Goal: Task Accomplishment & Management: Manage account settings

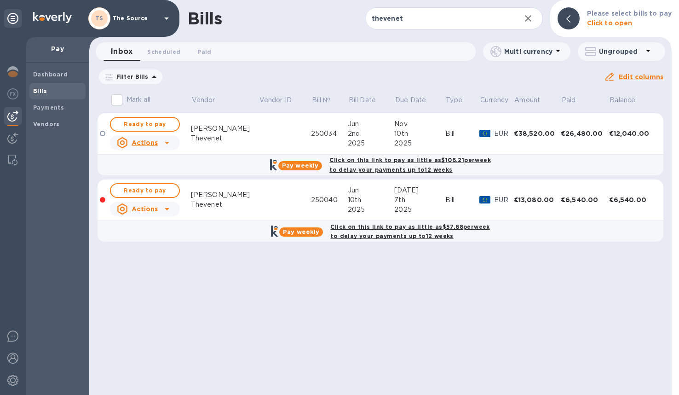
click at [47, 90] on span "Bills" at bounding box center [57, 90] width 49 height 9
click at [56, 76] on b "Dashboard" at bounding box center [50, 74] width 35 height 7
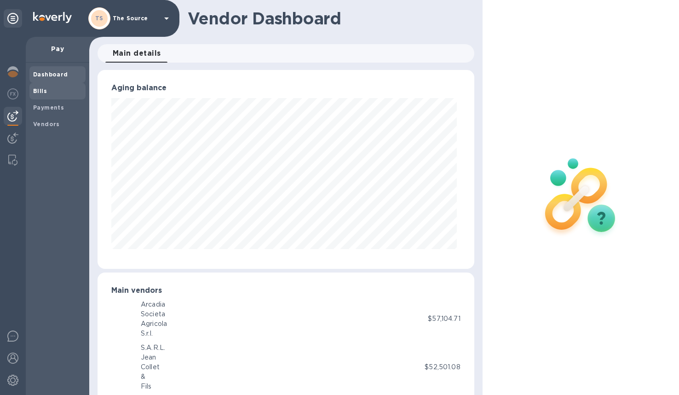
scroll to position [199, 373]
click at [50, 92] on span "Bills" at bounding box center [57, 90] width 49 height 9
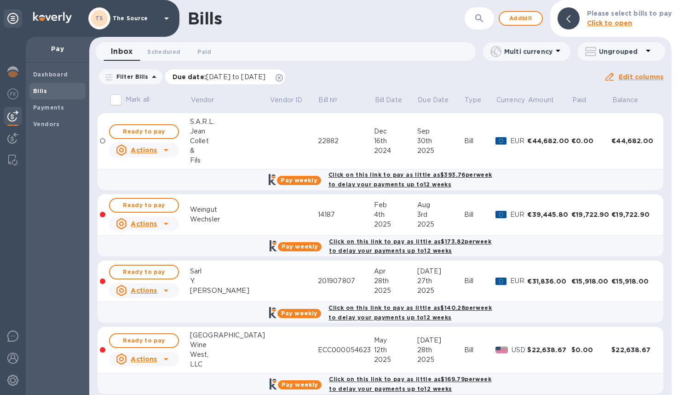
click at [283, 75] on icon at bounding box center [279, 77] width 7 height 7
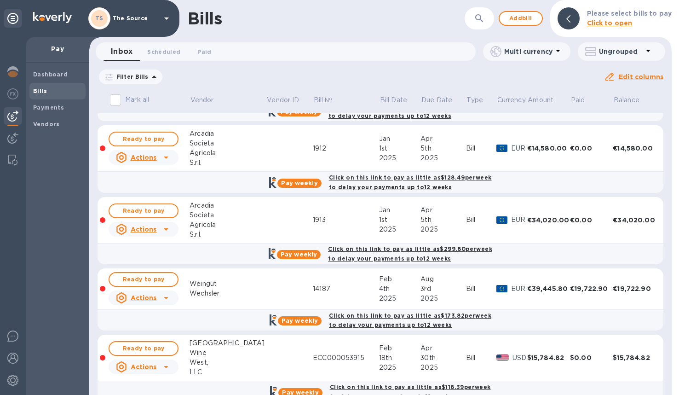
scroll to position [284, 0]
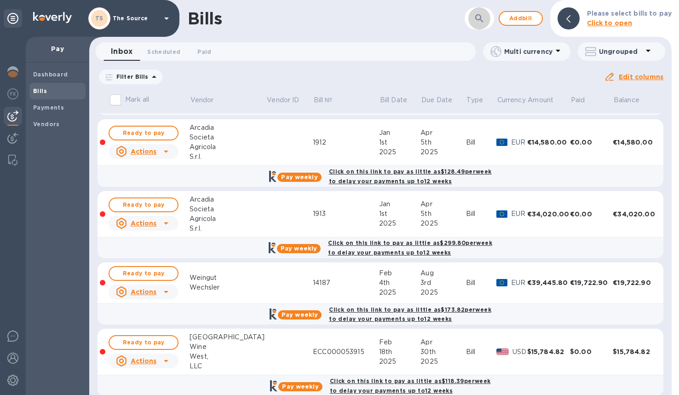
click at [481, 16] on icon "button" at bounding box center [479, 18] width 11 height 11
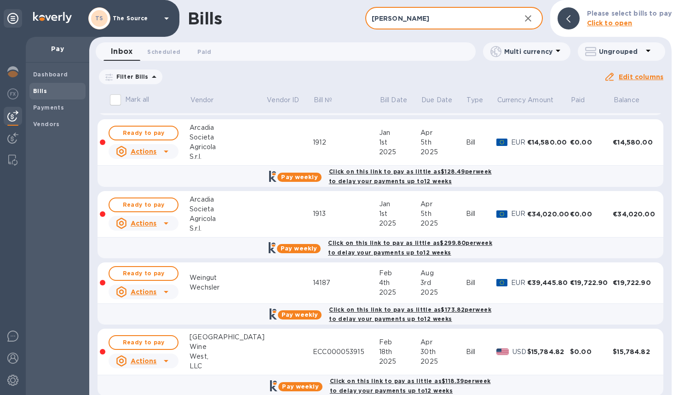
type input "[PERSON_NAME]"
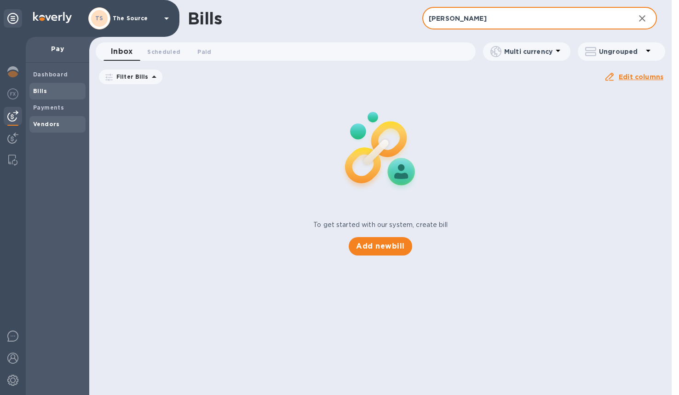
click at [46, 123] on b "Vendors" at bounding box center [46, 124] width 27 height 7
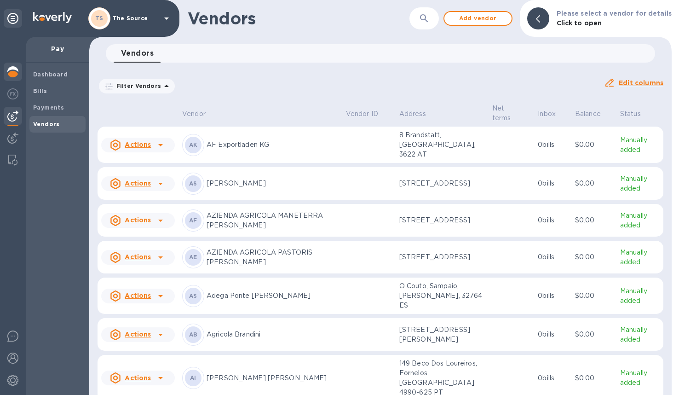
click at [14, 77] on div at bounding box center [13, 73] width 18 height 20
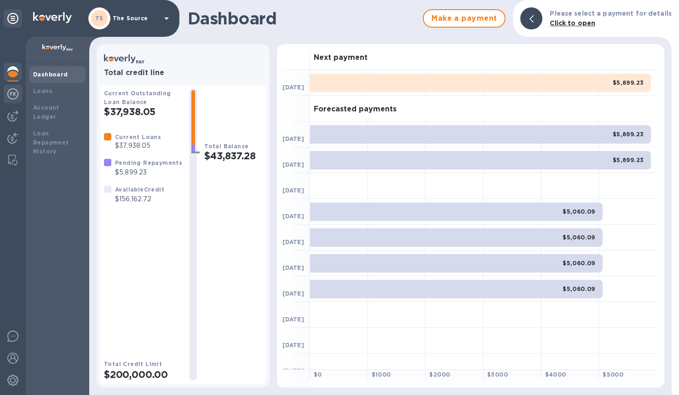
click at [13, 96] on img at bounding box center [12, 93] width 11 height 11
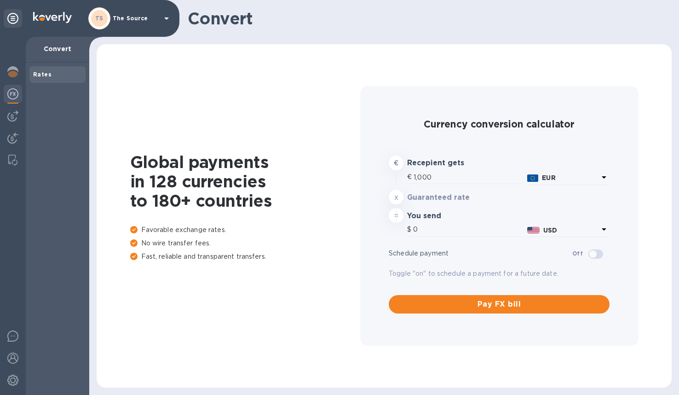
type input "1,175.62"
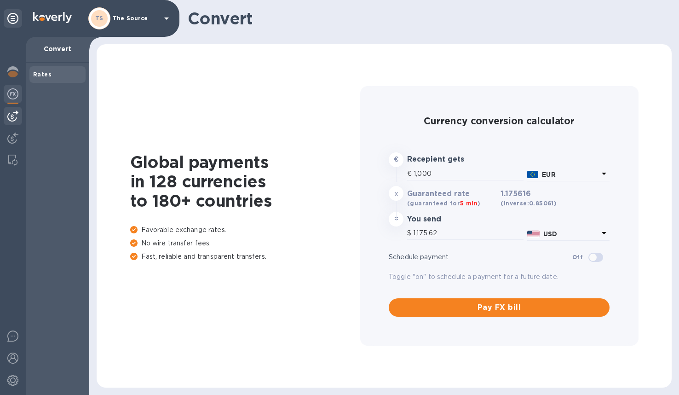
click at [12, 115] on img at bounding box center [12, 115] width 11 height 11
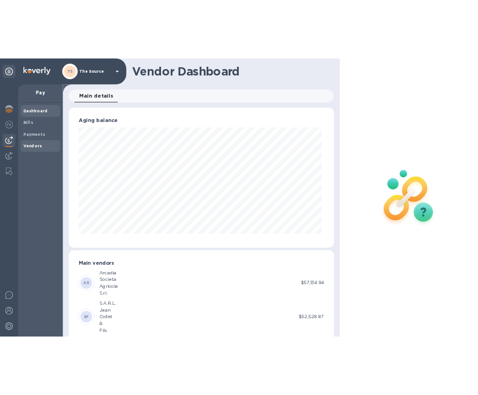
scroll to position [199, 373]
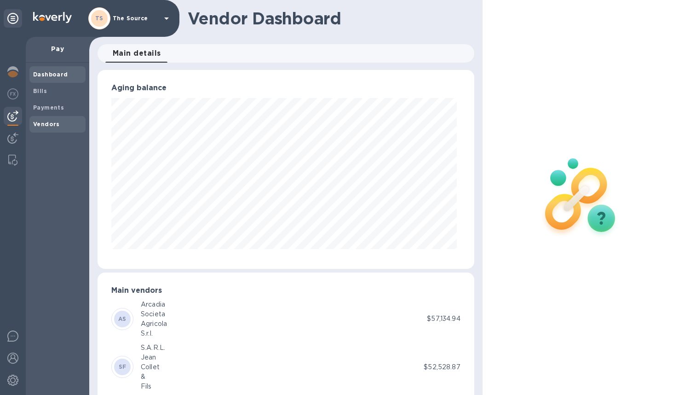
click at [57, 124] on b "Vendors" at bounding box center [46, 124] width 27 height 7
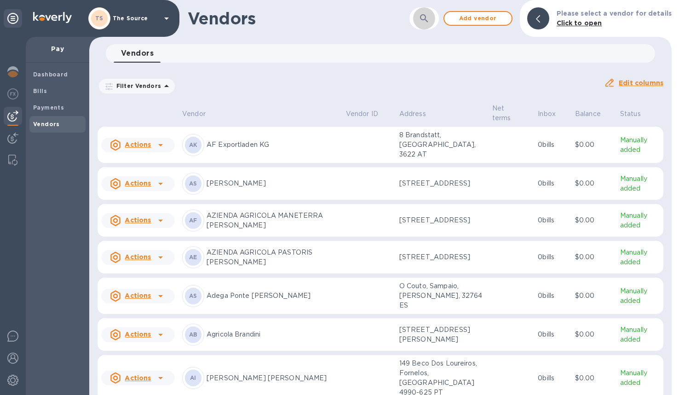
click at [435, 17] on button "button" at bounding box center [424, 18] width 22 height 22
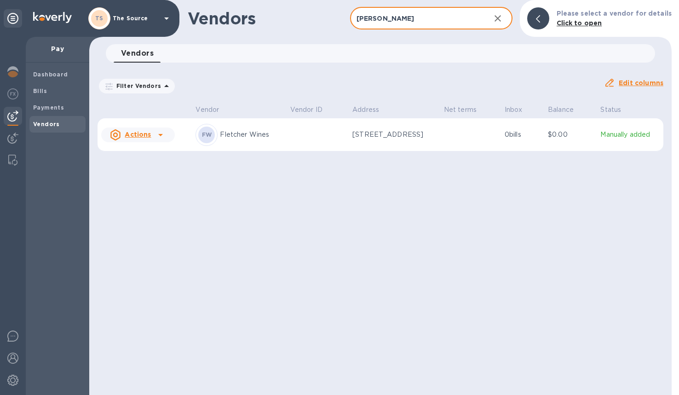
type input "[PERSON_NAME]"
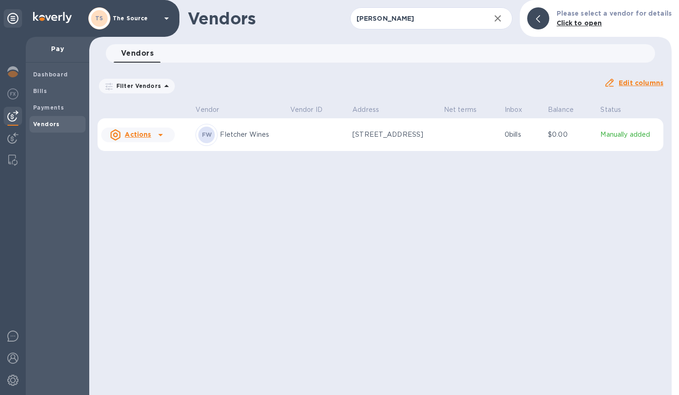
click at [469, 130] on td at bounding box center [470, 134] width 61 height 33
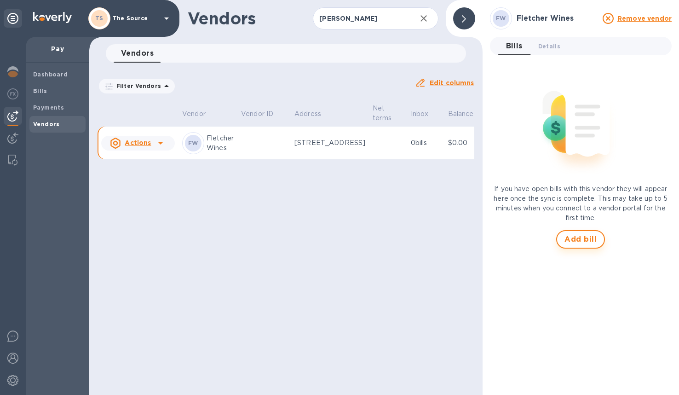
click at [579, 240] on span "Add bill" at bounding box center [580, 239] width 32 height 11
